Goal: Information Seeking & Learning: Learn about a topic

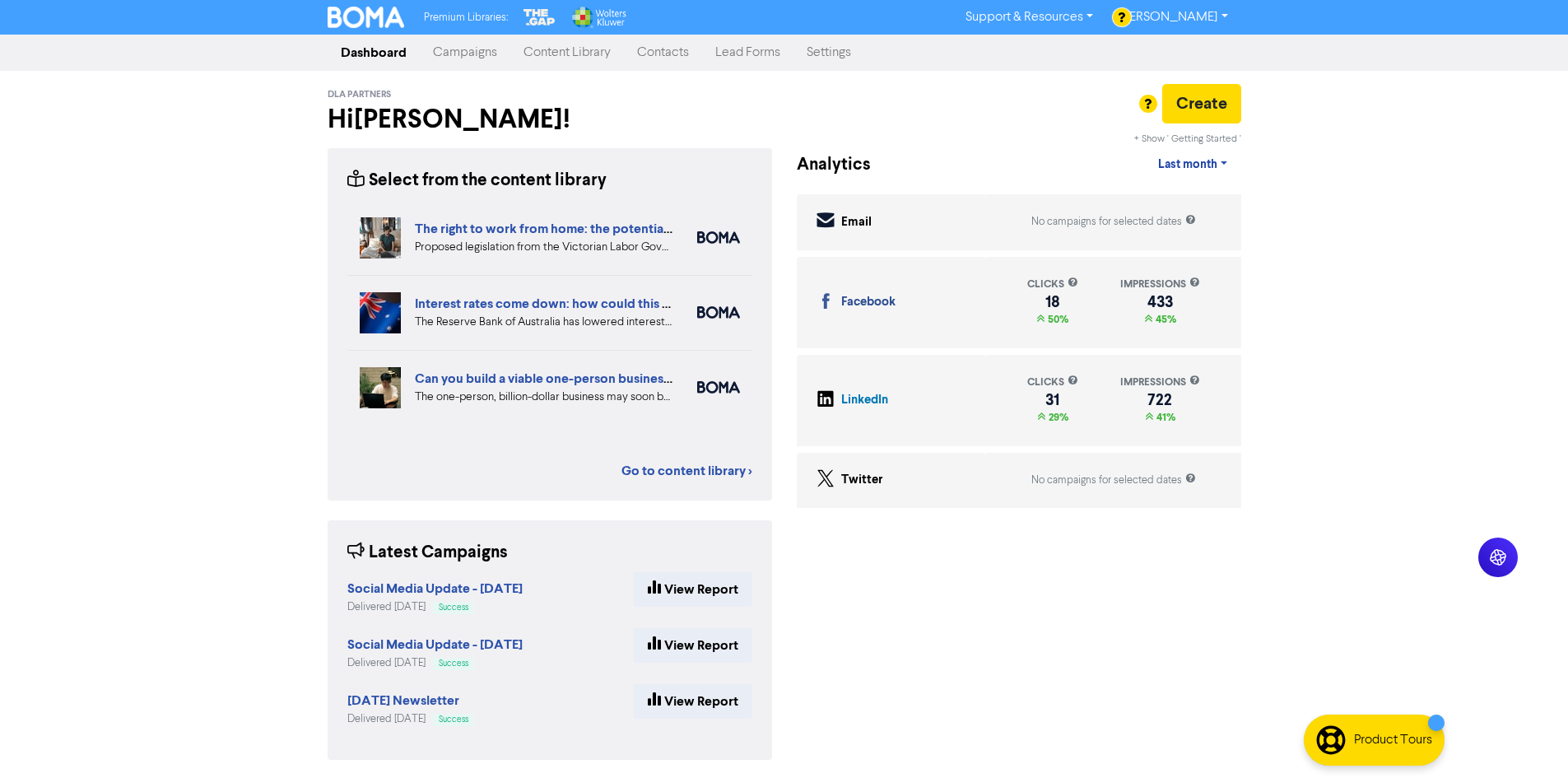
click at [545, 54] on link "Content Library" at bounding box center [566, 52] width 114 height 33
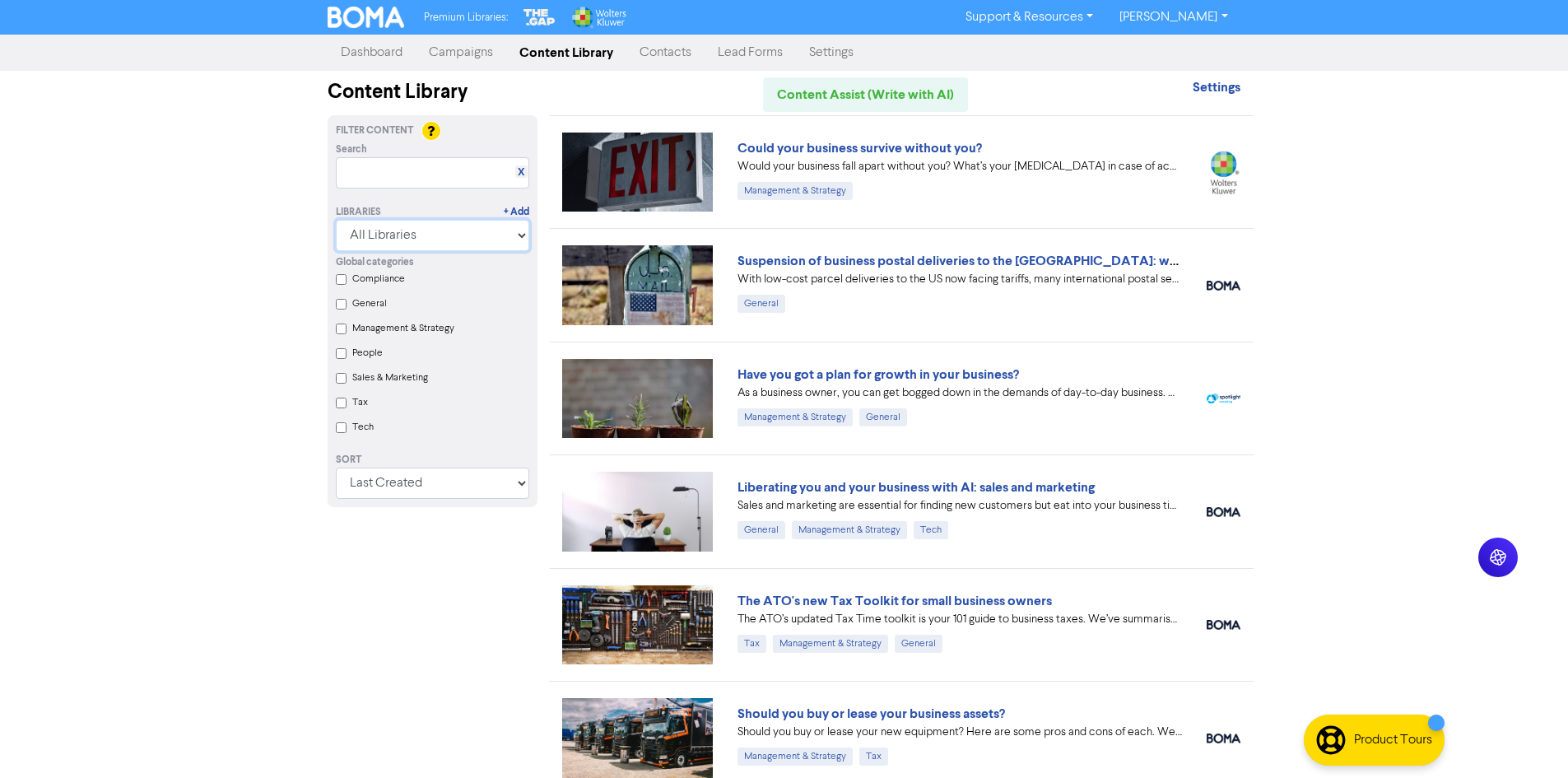
click at [441, 232] on select "All Libraries BOMA Other Partners The Gap Wolters Kluwer CCH Premium Xero" at bounding box center [433, 235] width 194 height 32
click at [1270, 682] on div "Premium Libraries: Support & Resources Video Tutorials FAQ & Guides Marketing E…" at bounding box center [784, 389] width 1568 height 778
drag, startPoint x: 230, startPoint y: 552, endPoint x: 255, endPoint y: 511, distance: 48.0
click at [230, 552] on div "Premium Libraries: Support & Resources Video Tutorials FAQ & Guides Marketing E…" at bounding box center [784, 389] width 1568 height 778
drag, startPoint x: 131, startPoint y: 383, endPoint x: 305, endPoint y: 216, distance: 241.2
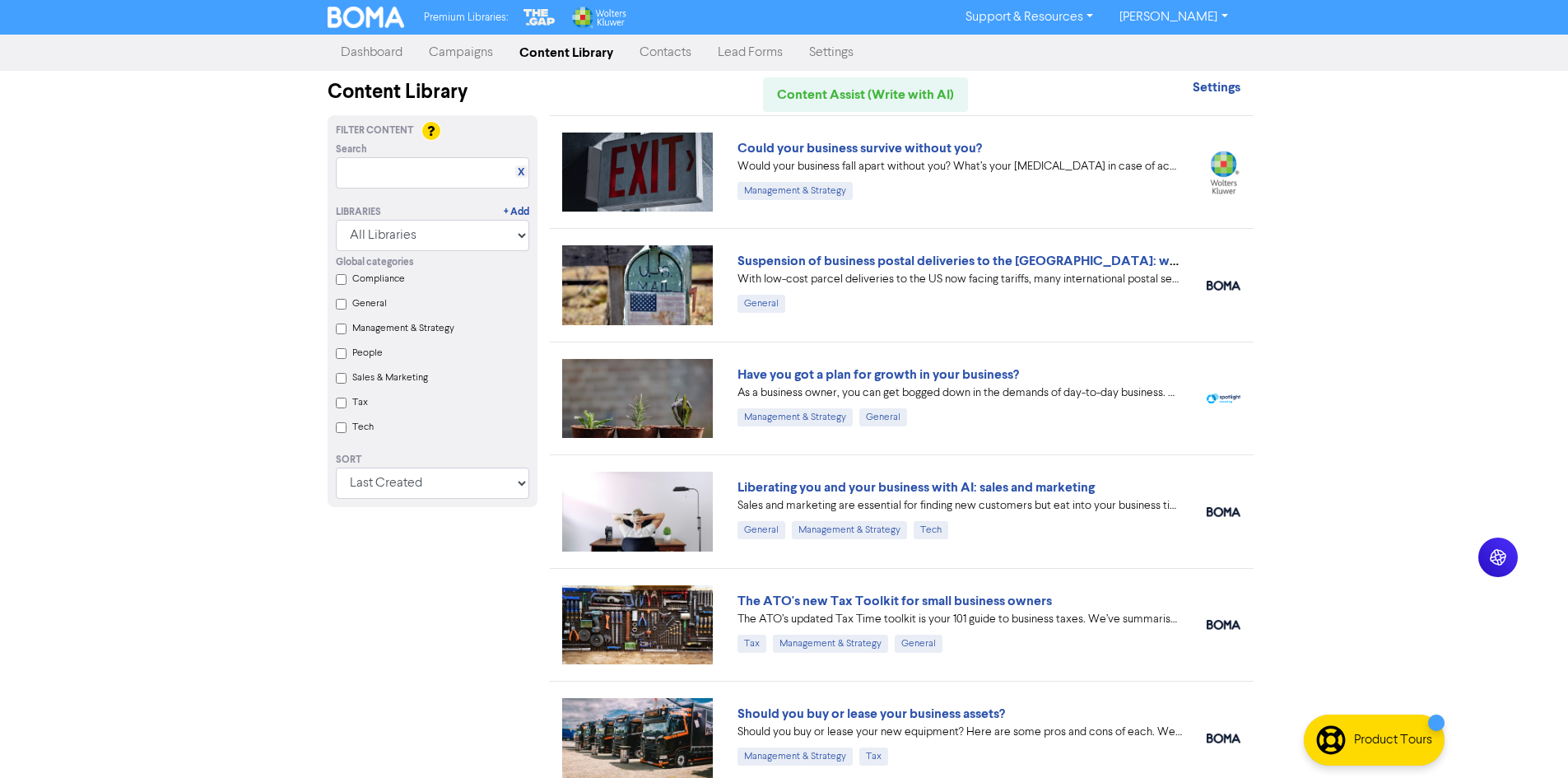
click at [131, 383] on div "Premium Libraries: Support & Resources Video Tutorials FAQ & Guides Marketing E…" at bounding box center [784, 389] width 1568 height 778
click at [361, 236] on select "All Libraries BOMA Other Partners The Gap Wolters Kluwer CCH Premium Xero" at bounding box center [433, 235] width 194 height 32
select select "The Gap"
click at [342, 219] on select "All Libraries BOMA Other Partners The Gap Wolters Kluwer CCH Premium Xero" at bounding box center [433, 235] width 194 height 32
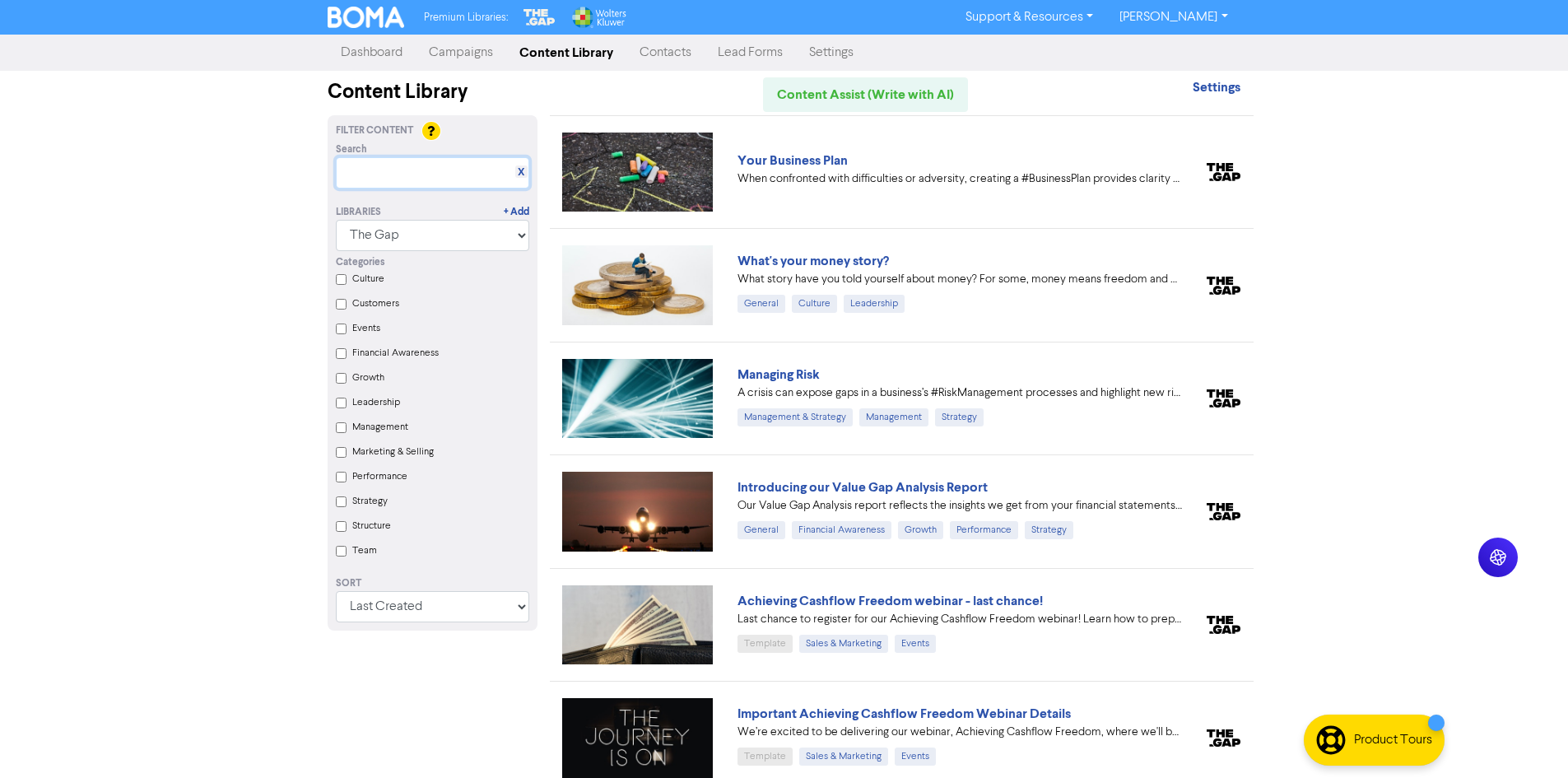
click at [383, 160] on input "text" at bounding box center [433, 173] width 194 height 32
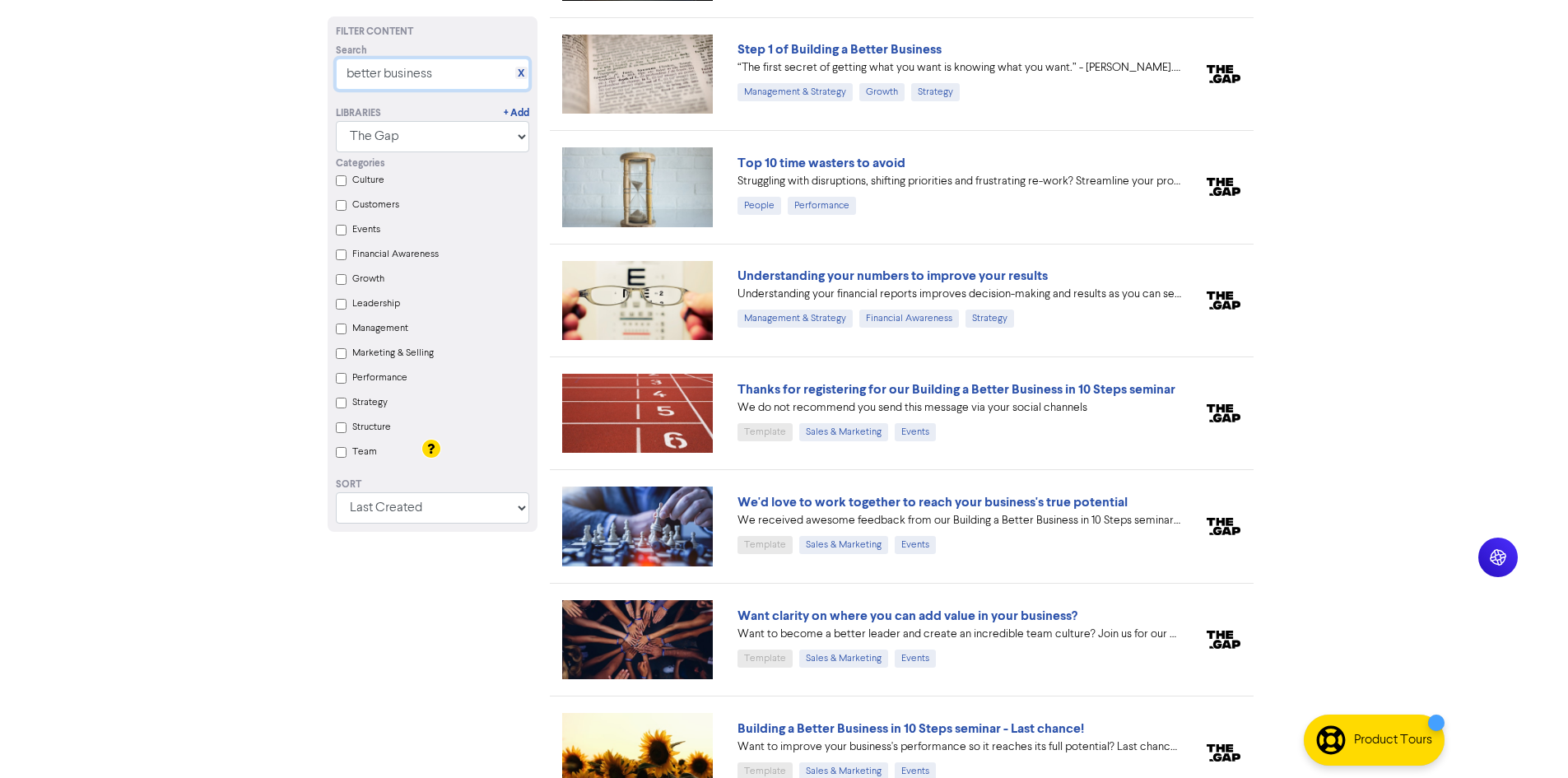
scroll to position [2099, 0]
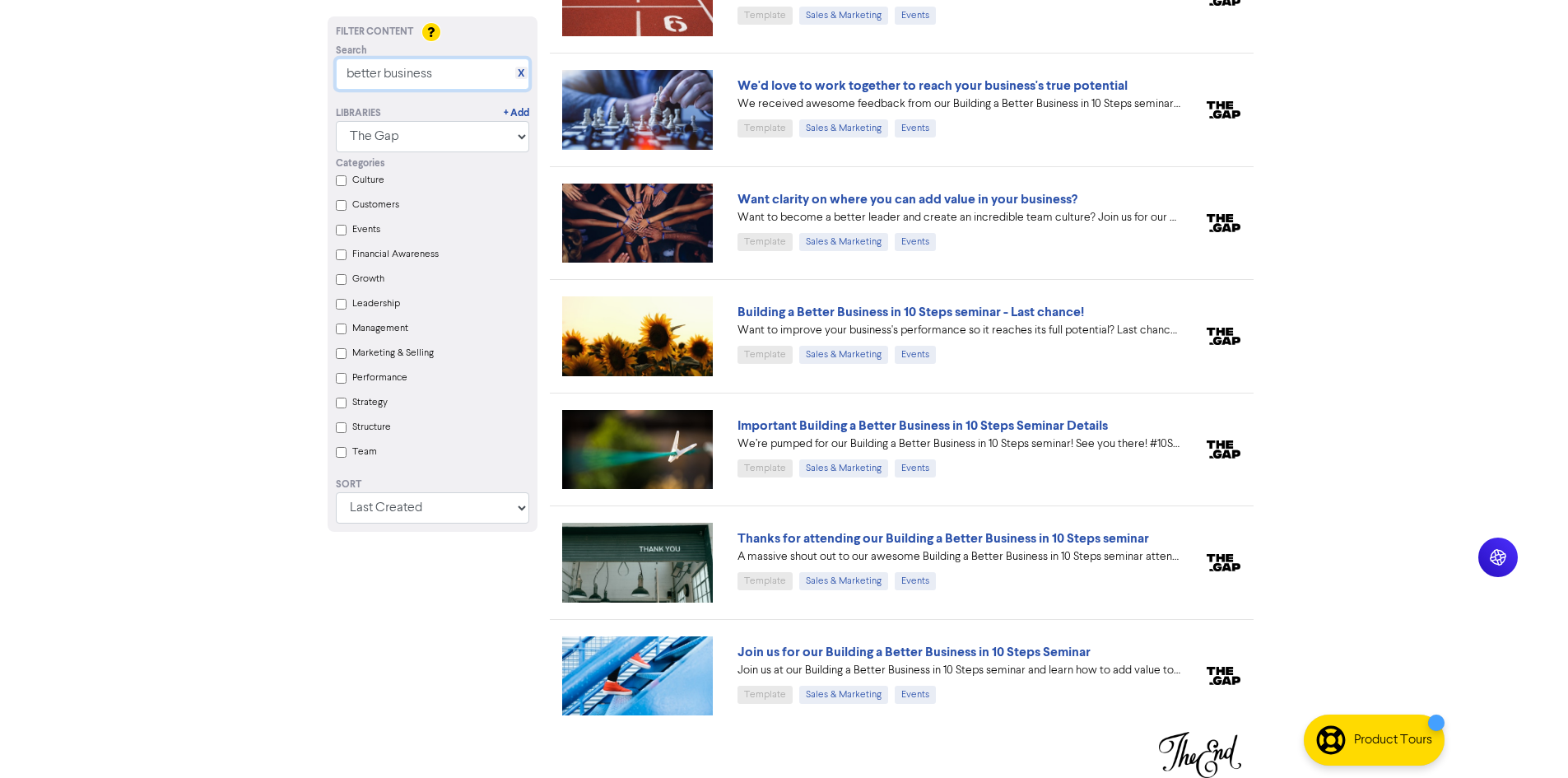
type input "better business"
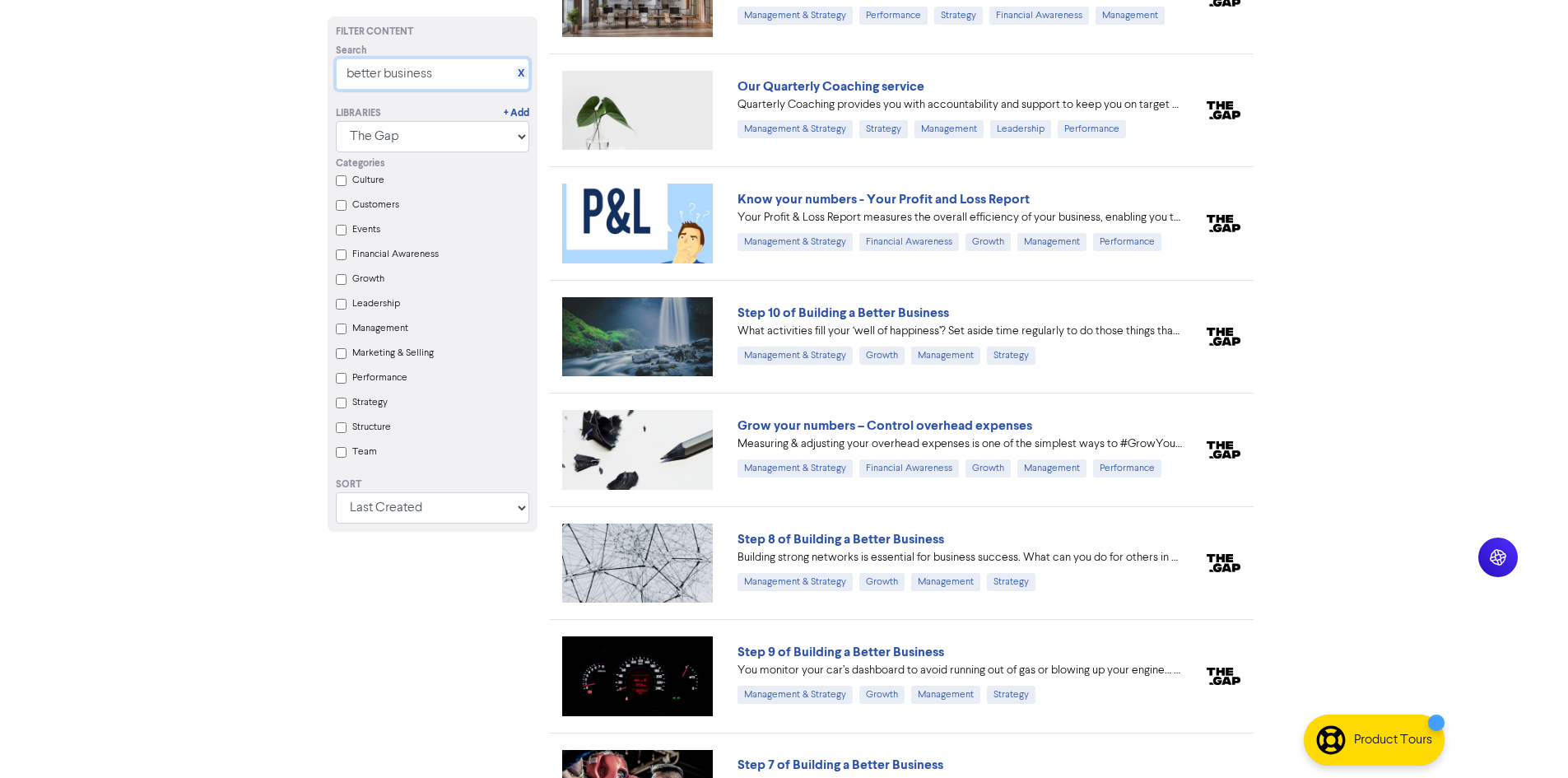
scroll to position [0, 0]
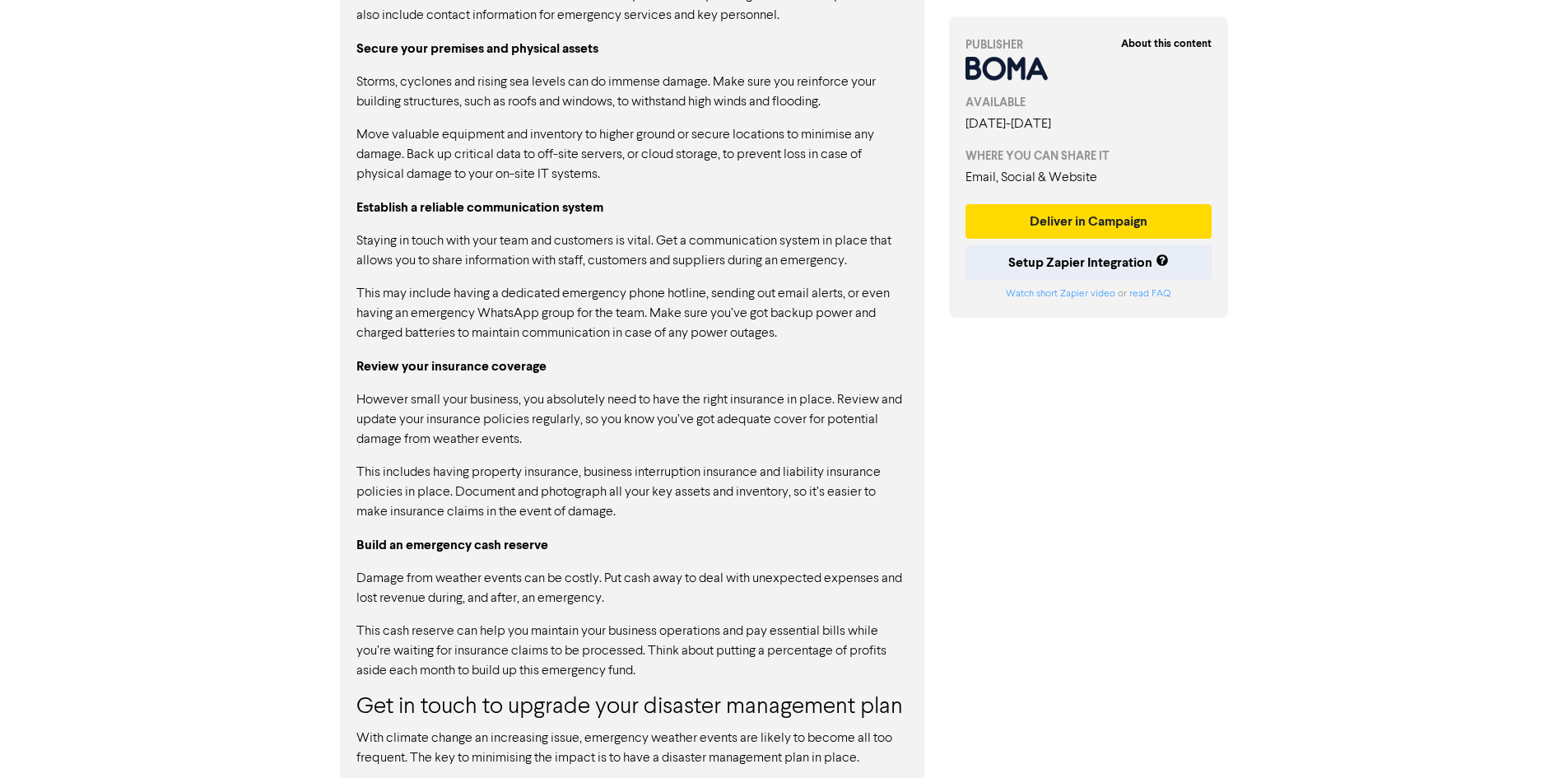
scroll to position [1390, 0]
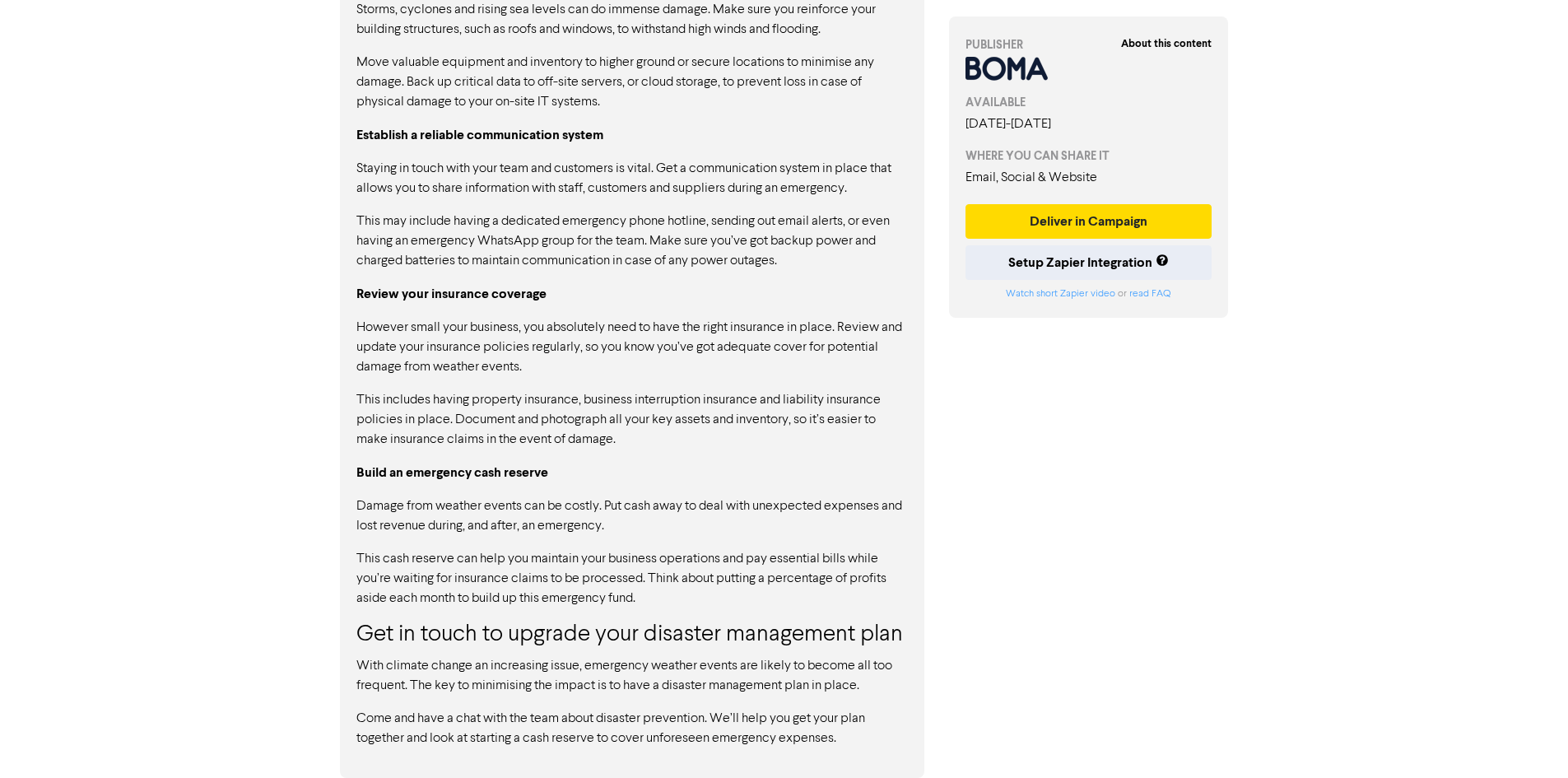
click at [431, 373] on p "However small your business, you absolutely need to have the right insurance in…" at bounding box center [633, 347] width 552 height 59
